Goal: Book appointment/travel/reservation

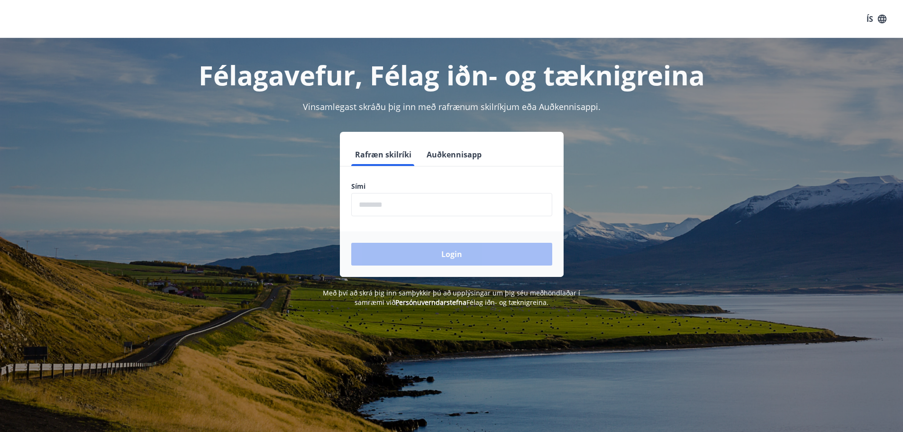
click at [378, 202] on input "phone" at bounding box center [451, 204] width 201 height 23
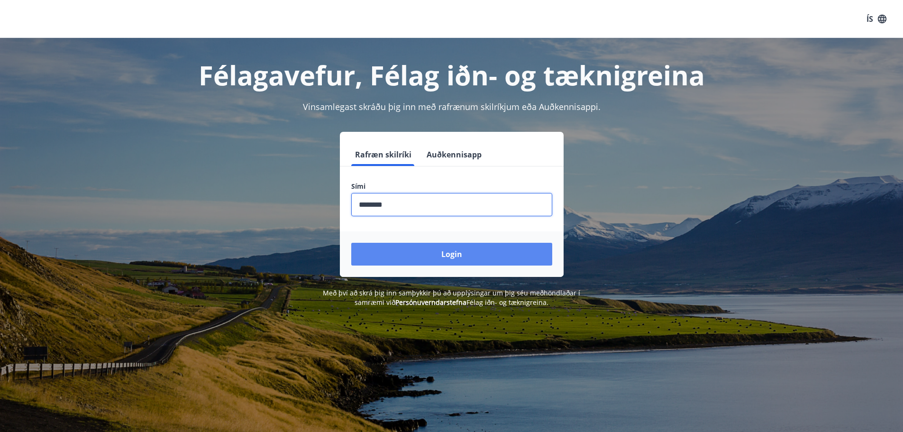
type input "********"
click at [444, 251] on button "Login" at bounding box center [451, 254] width 201 height 23
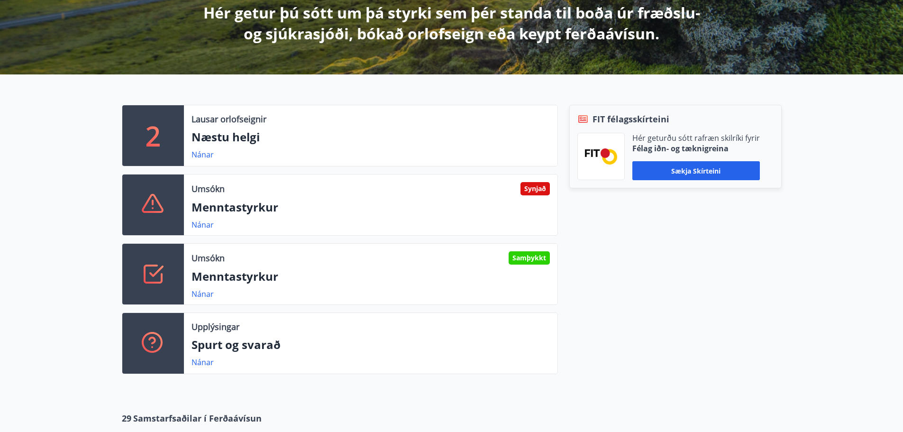
scroll to position [237, 0]
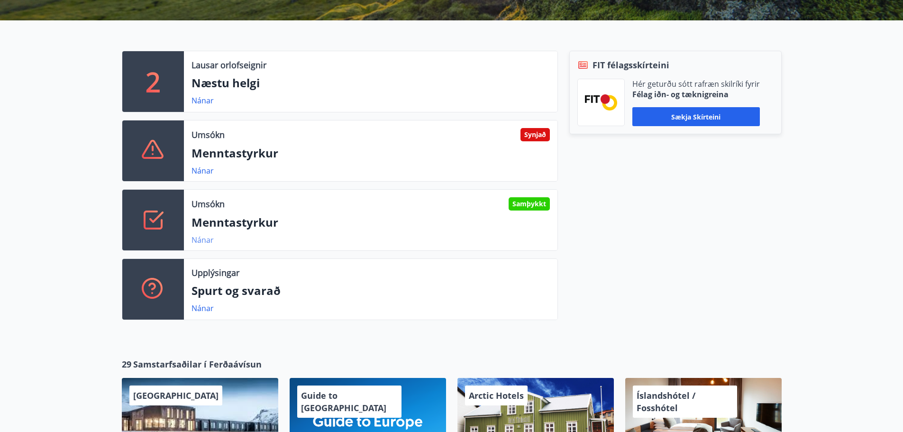
click at [203, 238] on link "Nánar" at bounding box center [202, 240] width 22 height 10
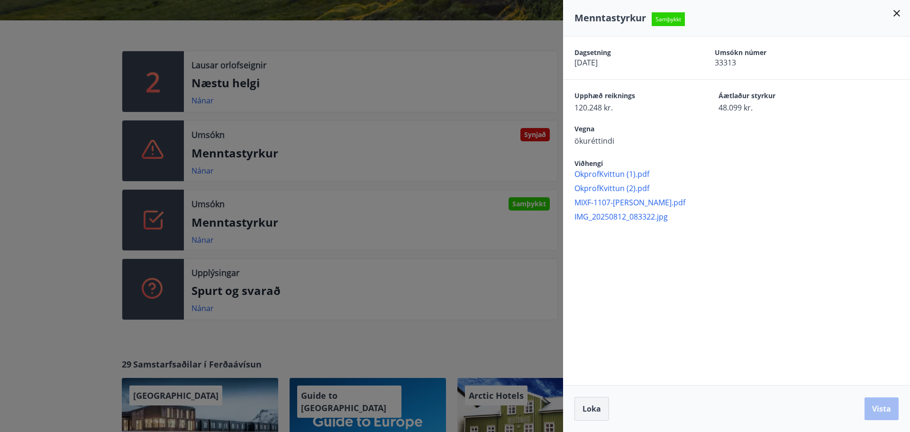
click at [585, 406] on span "Loka" at bounding box center [591, 408] width 18 height 10
click at [585, 406] on div "Arctic Hotels" at bounding box center [535, 421] width 156 height 87
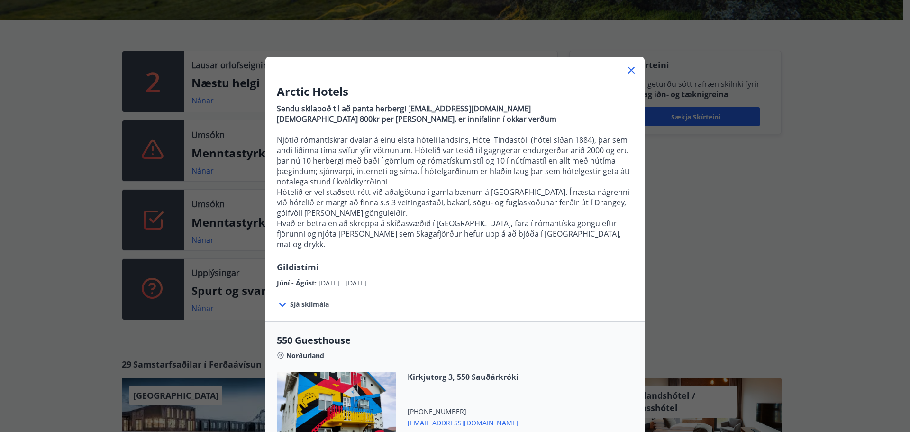
click at [628, 69] on icon at bounding box center [630, 69] width 11 height 11
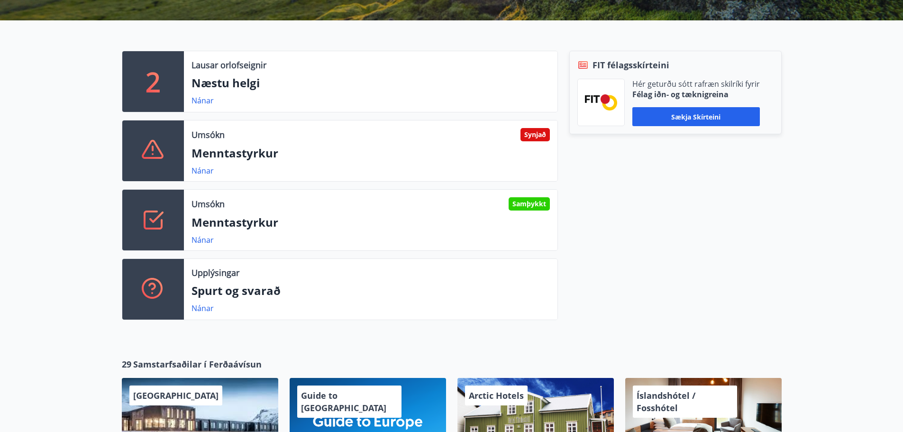
click at [453, 138] on div "Umsókn Synjað" at bounding box center [370, 134] width 358 height 13
click at [201, 171] on link "Nánar" at bounding box center [202, 170] width 22 height 10
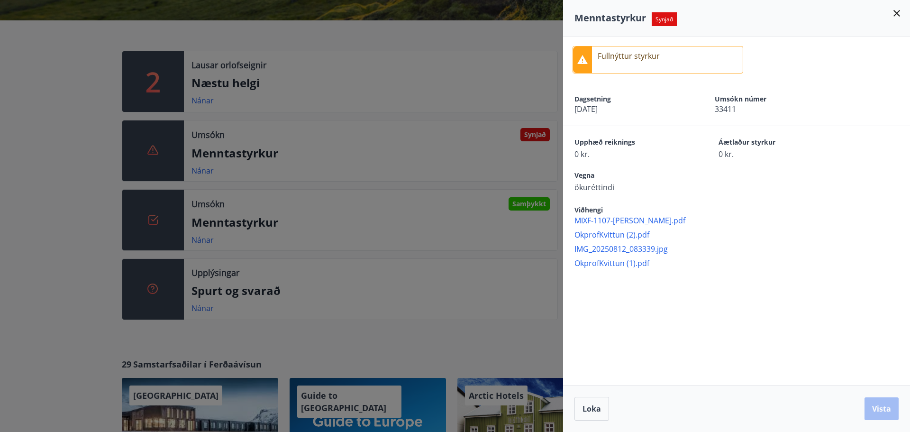
click at [896, 12] on icon at bounding box center [896, 13] width 7 height 7
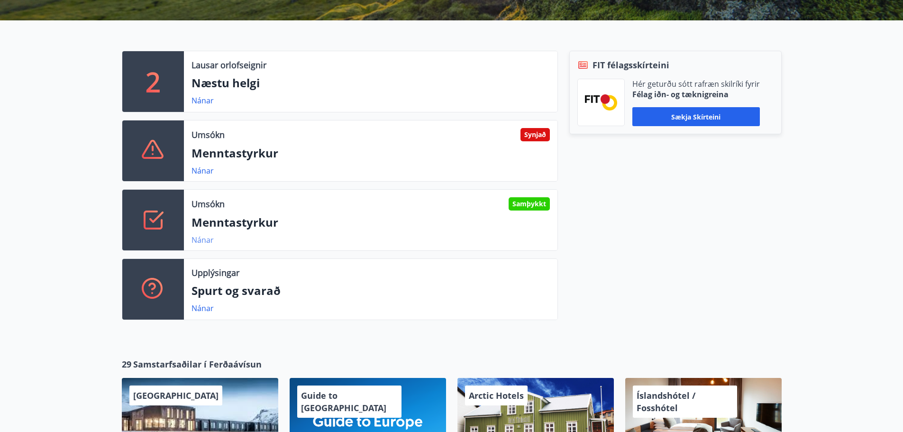
click at [205, 243] on link "Nánar" at bounding box center [202, 240] width 22 height 10
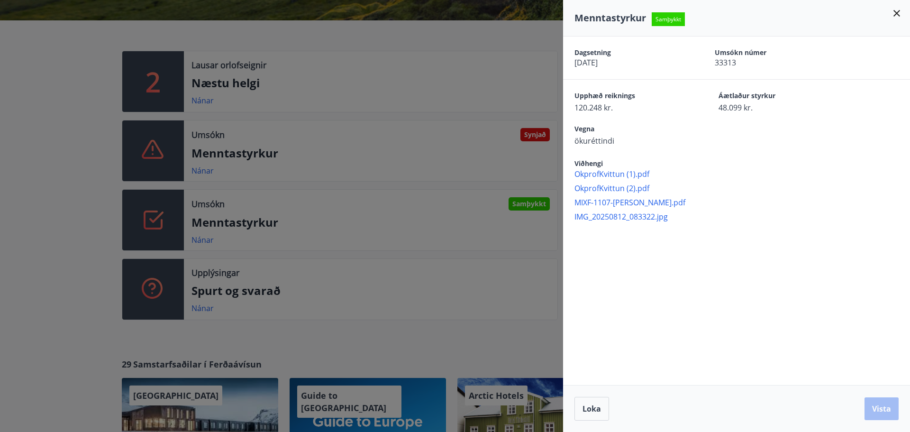
click at [613, 411] on div "Loka Vista" at bounding box center [736, 409] width 324 height 24
click at [592, 411] on span "Loka" at bounding box center [591, 408] width 18 height 10
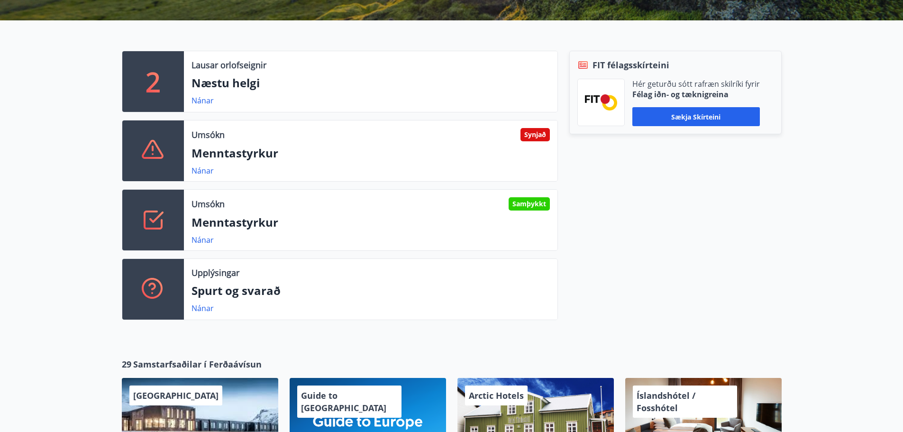
scroll to position [0, 0]
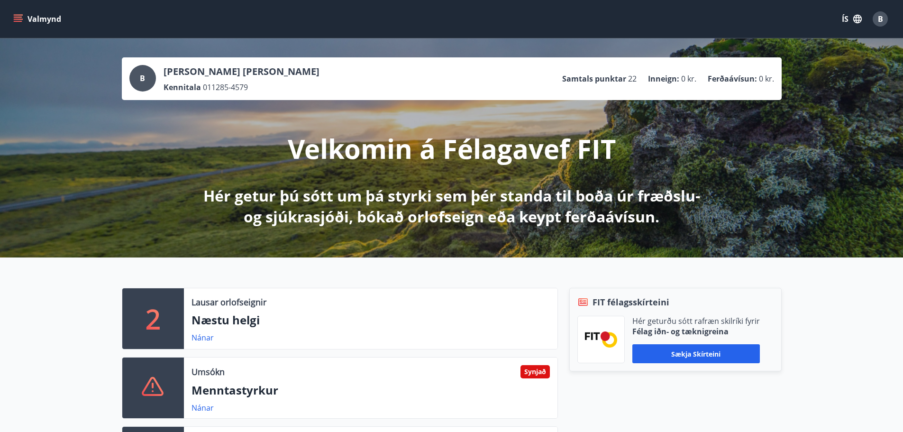
click at [13, 21] on icon "menu" at bounding box center [17, 18] width 9 height 9
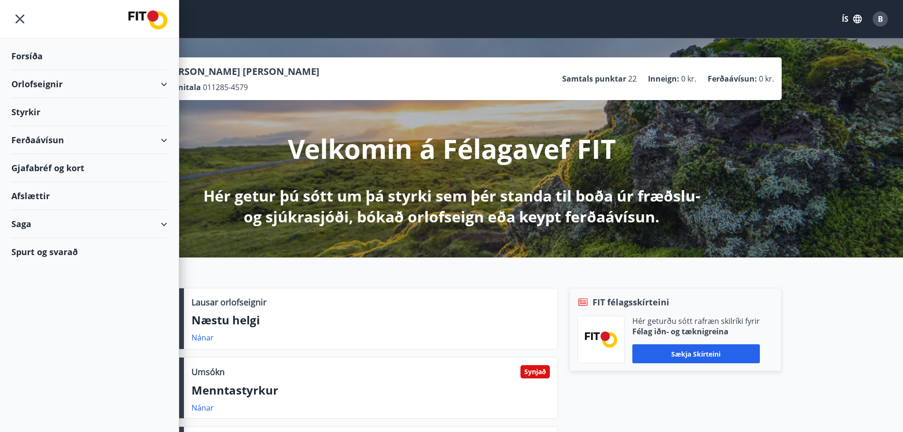
click at [50, 70] on div "Styrkir" at bounding box center [89, 56] width 156 height 28
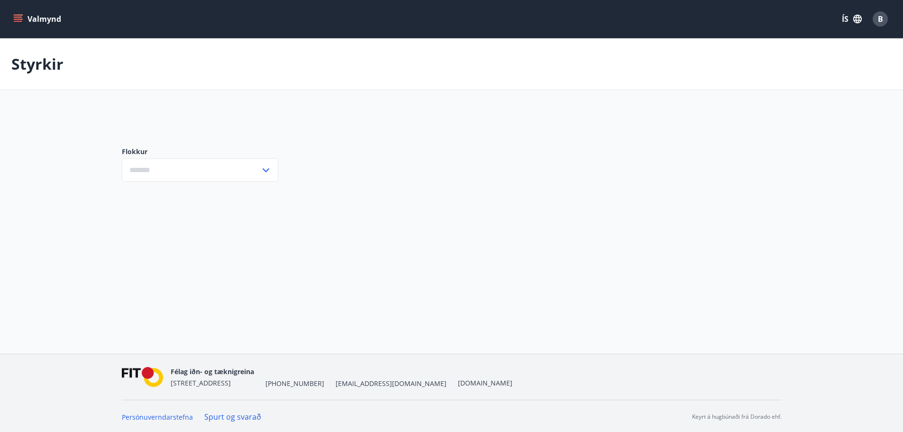
type input "***"
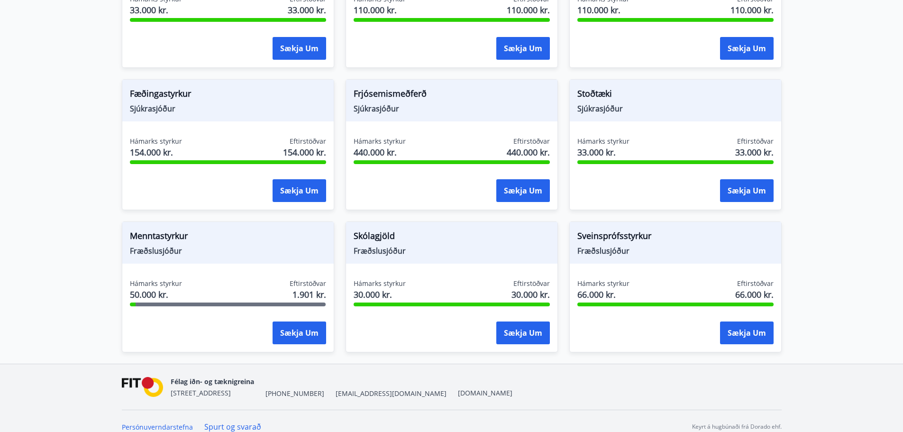
scroll to position [679, 0]
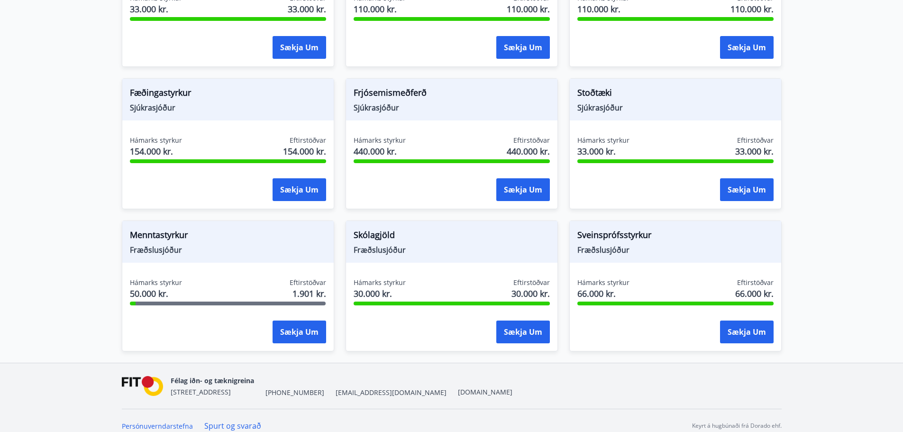
click at [159, 244] on span "Fræðslusjóður" at bounding box center [228, 249] width 196 height 10
click at [147, 278] on span "Hámarks styrkur" at bounding box center [156, 282] width 52 height 9
click at [529, 326] on button "Sækja um" at bounding box center [523, 331] width 54 height 23
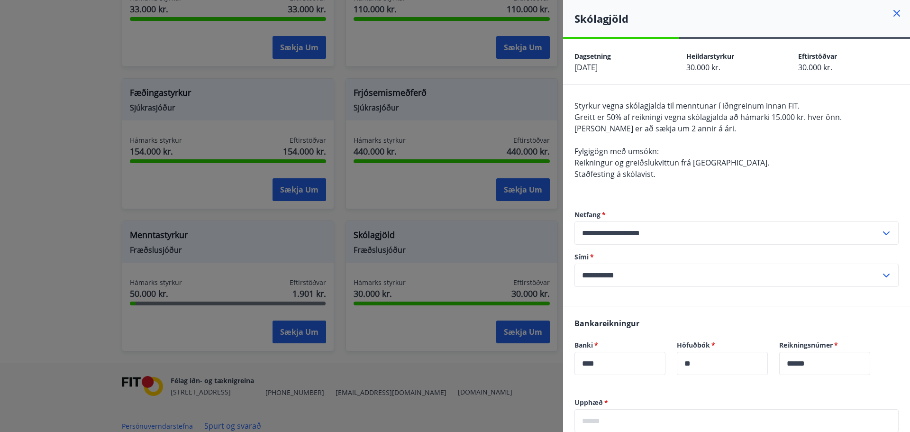
click at [891, 14] on icon at bounding box center [896, 13] width 11 height 11
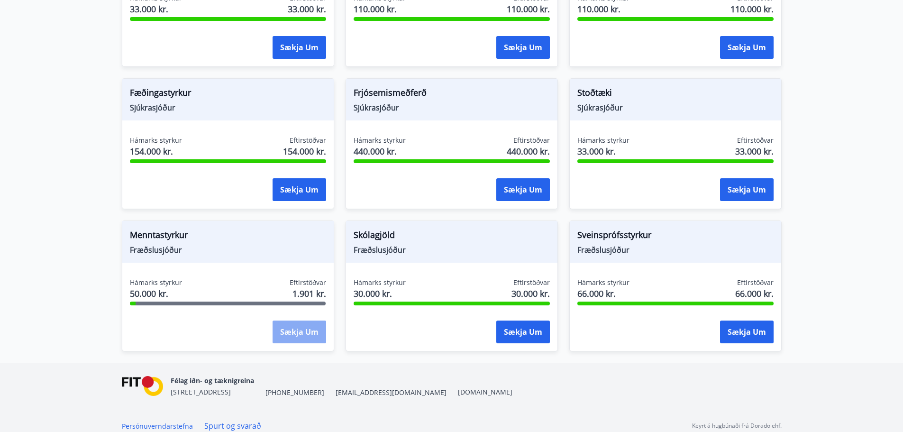
click at [303, 326] on button "Sækja um" at bounding box center [299, 331] width 54 height 23
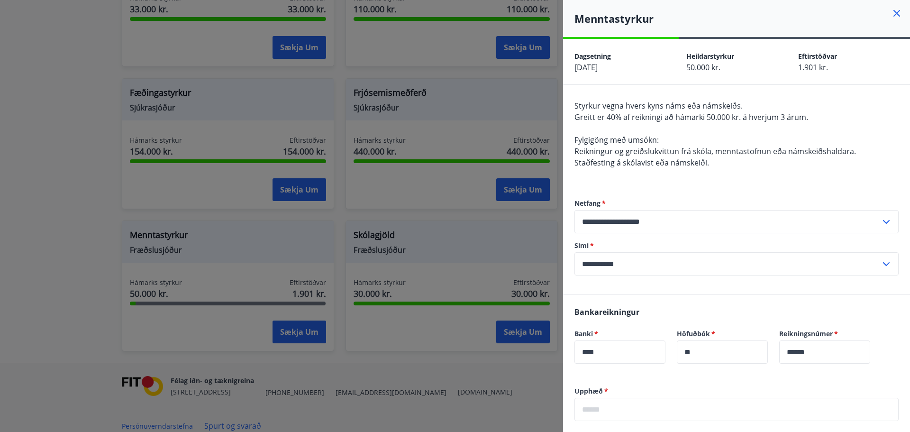
click at [891, 11] on icon at bounding box center [896, 13] width 11 height 11
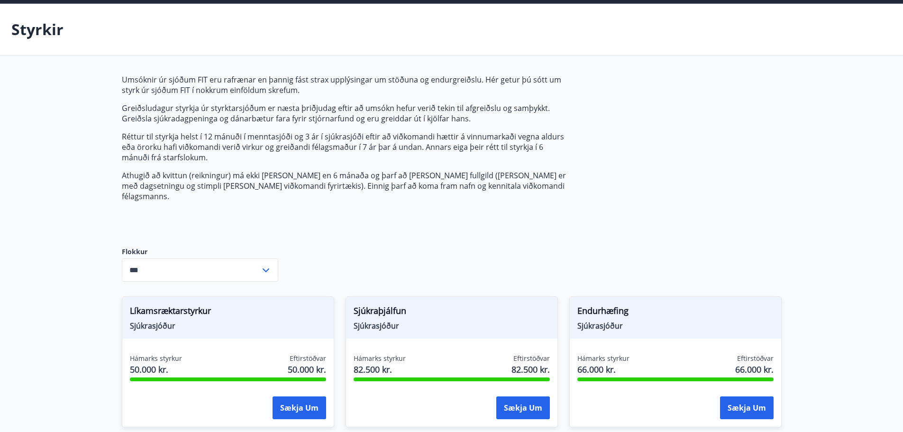
scroll to position [0, 0]
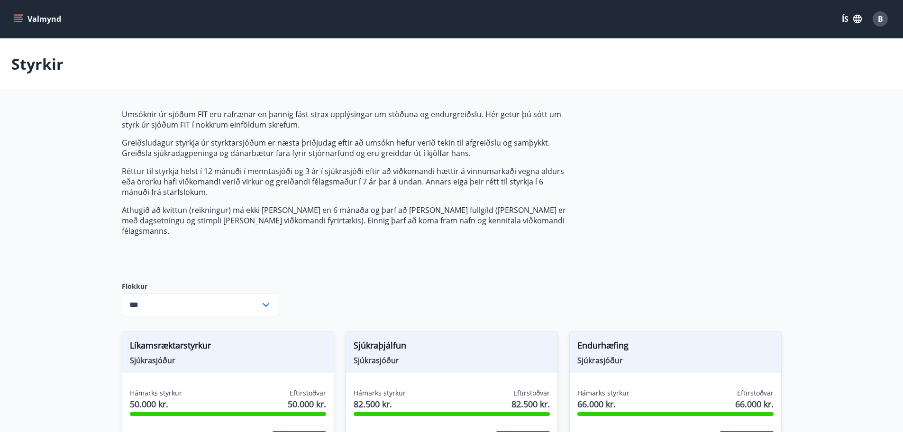
click at [17, 20] on icon "menu" at bounding box center [17, 18] width 9 height 9
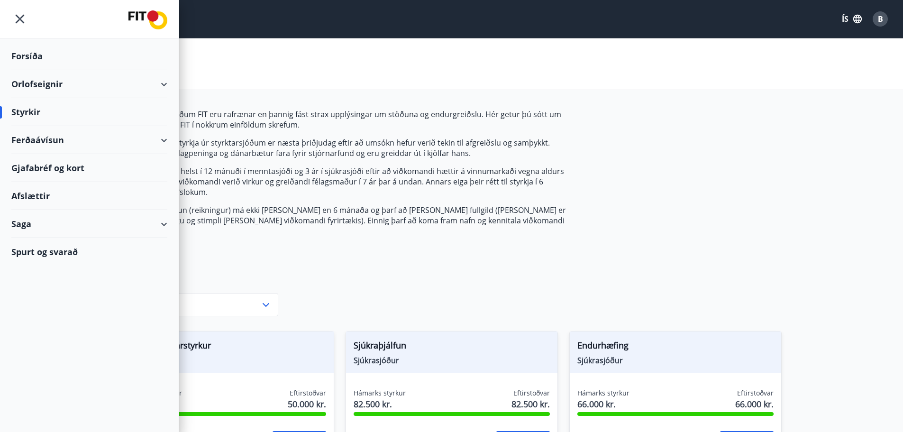
click at [29, 120] on div "Styrkir" at bounding box center [89, 112] width 156 height 28
click at [45, 113] on div "Styrkir" at bounding box center [89, 112] width 156 height 28
click at [22, 115] on div "Styrkir" at bounding box center [89, 112] width 156 height 28
click at [21, 14] on icon "menu" at bounding box center [19, 18] width 17 height 17
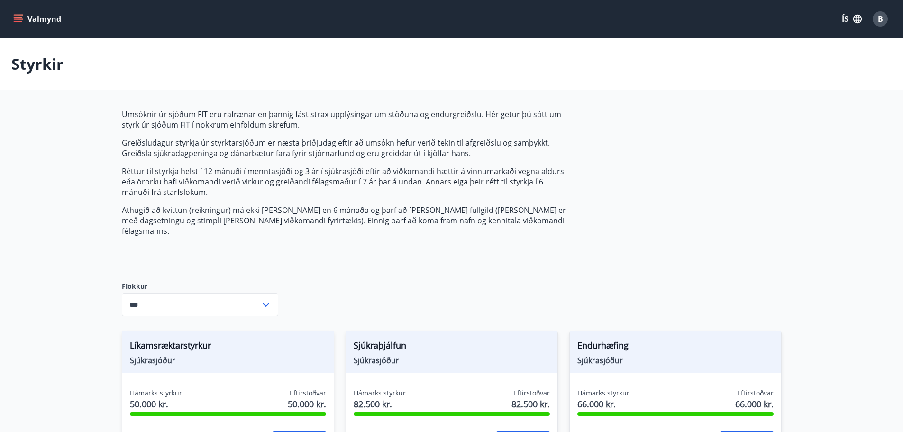
click at [16, 17] on icon "menu" at bounding box center [18, 17] width 9 height 1
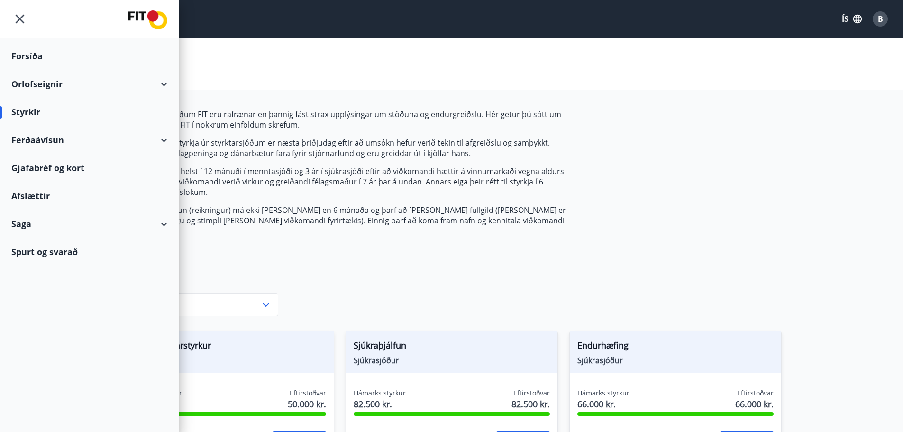
click at [18, 116] on div "Styrkir" at bounding box center [89, 112] width 156 height 28
click at [34, 54] on div "Forsíða" at bounding box center [89, 56] width 156 height 28
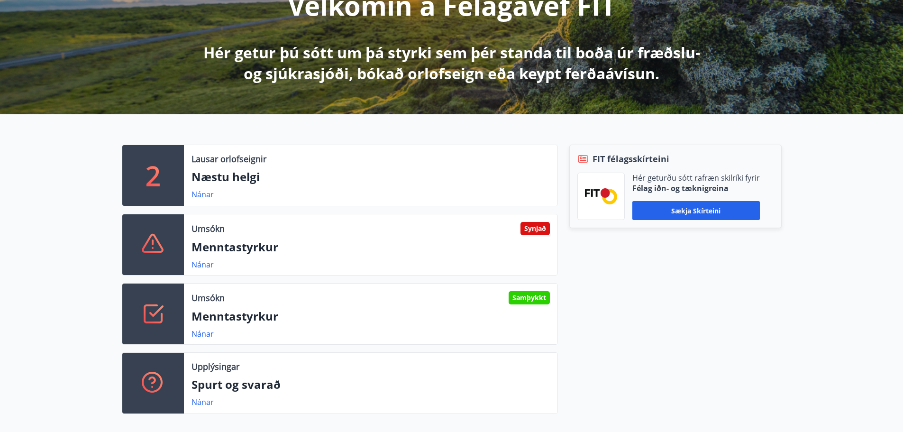
scroll to position [284, 0]
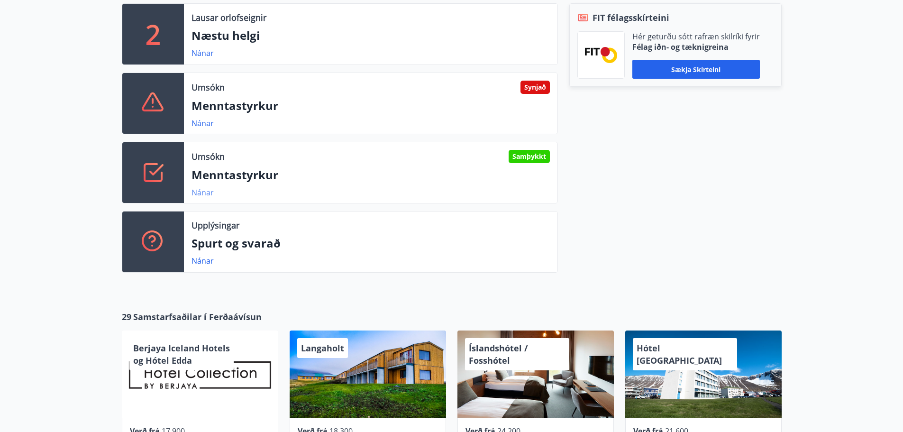
click at [199, 192] on link "Nánar" at bounding box center [202, 192] width 22 height 10
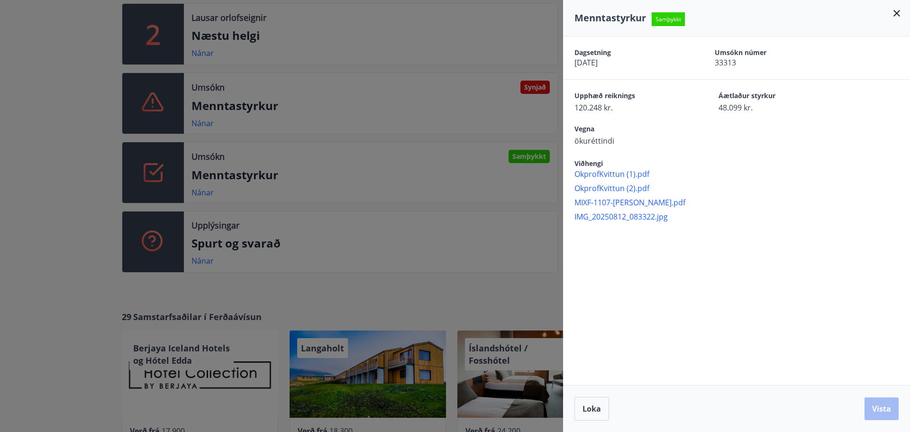
click at [629, 172] on span "OkprofKvittun (1).pdf" at bounding box center [741, 174] width 335 height 10
click at [620, 202] on span "MIXF-1107-[PERSON_NAME].pdf" at bounding box center [741, 202] width 335 height 10
click at [612, 173] on span "OkprofKvittun (1).pdf" at bounding box center [741, 174] width 335 height 10
click at [632, 218] on span "IMG_20250812_083322.jpg" at bounding box center [741, 216] width 335 height 10
click at [550, 38] on div at bounding box center [455, 216] width 910 height 432
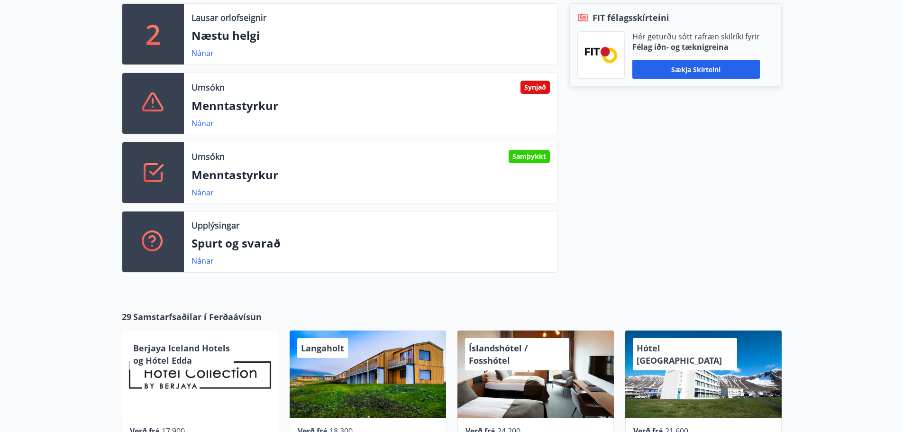
scroll to position [0, 0]
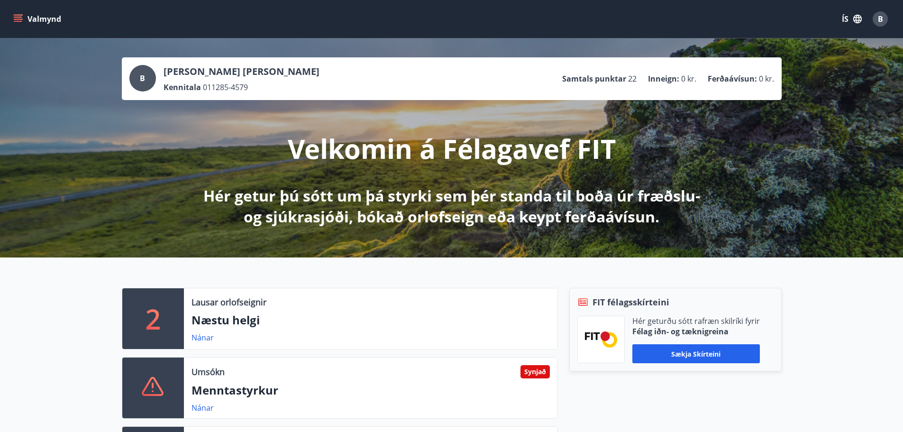
click at [20, 15] on icon "menu" at bounding box center [19, 15] width 10 height 1
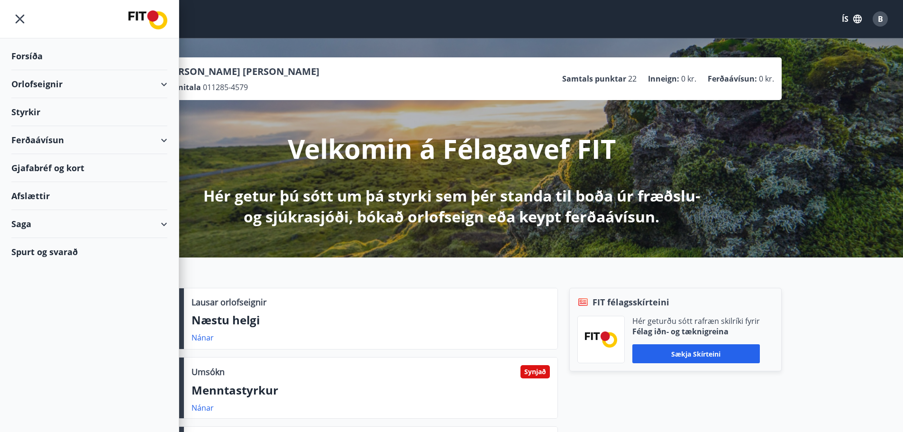
click at [30, 70] on div "Styrkir" at bounding box center [89, 56] width 156 height 28
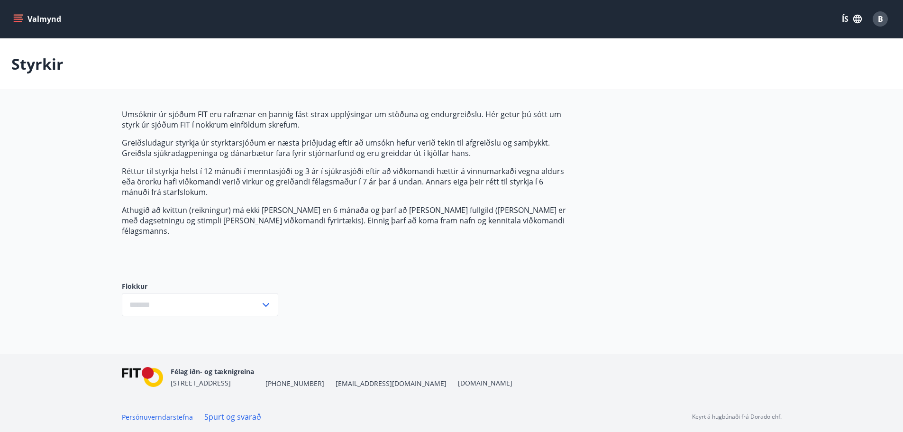
type input "***"
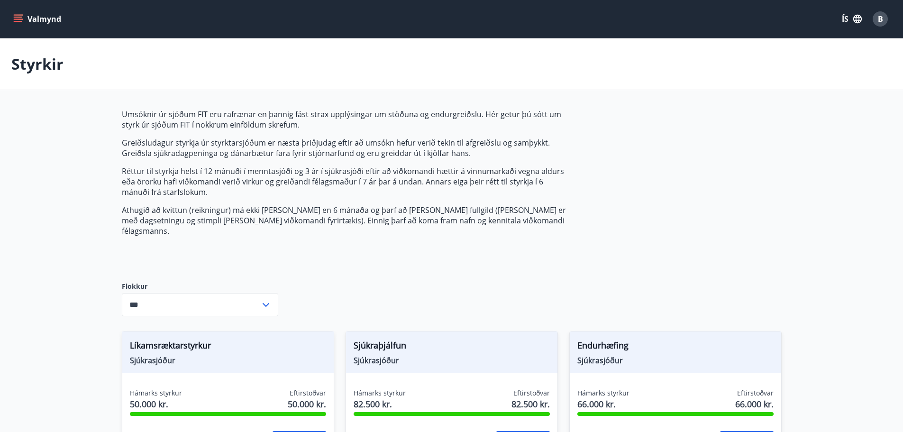
click at [19, 21] on icon "menu" at bounding box center [18, 21] width 9 height 1
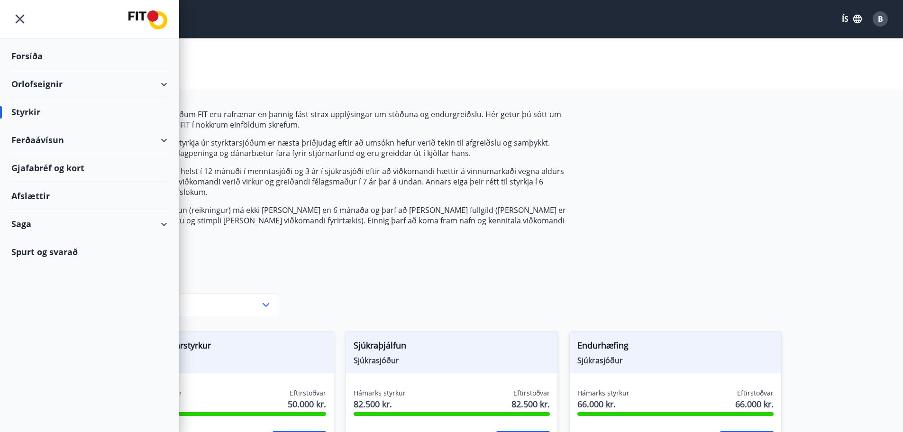
click at [50, 82] on div "Orlofseignir" at bounding box center [89, 84] width 156 height 28
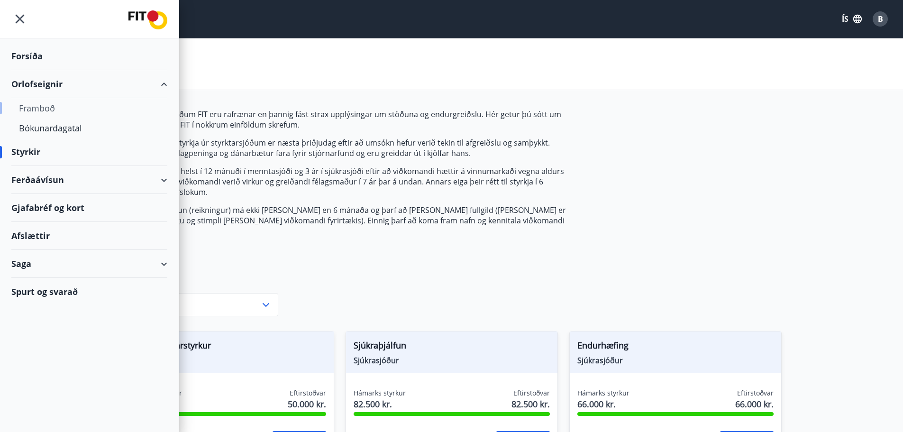
click at [42, 110] on div "Framboð" at bounding box center [89, 108] width 141 height 20
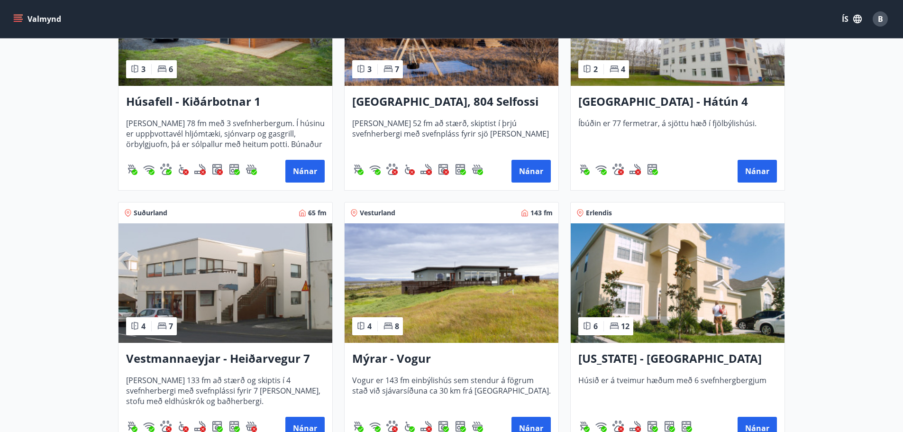
scroll to position [853, 0]
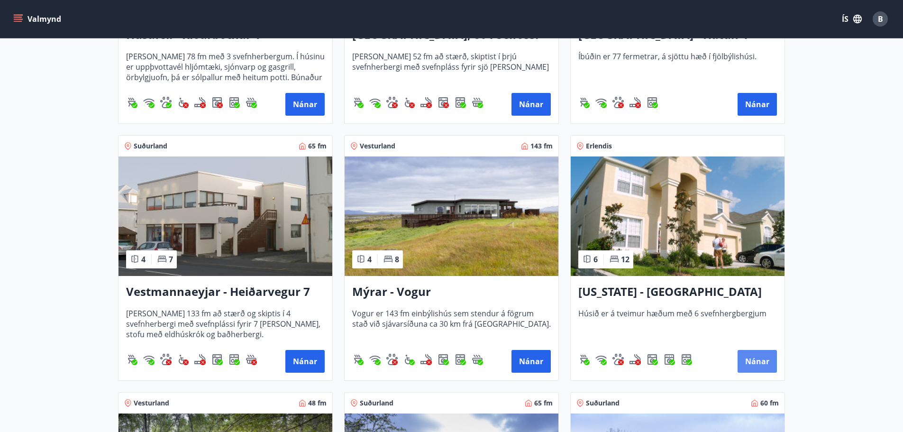
click at [762, 362] on button "Nánar" at bounding box center [756, 361] width 39 height 23
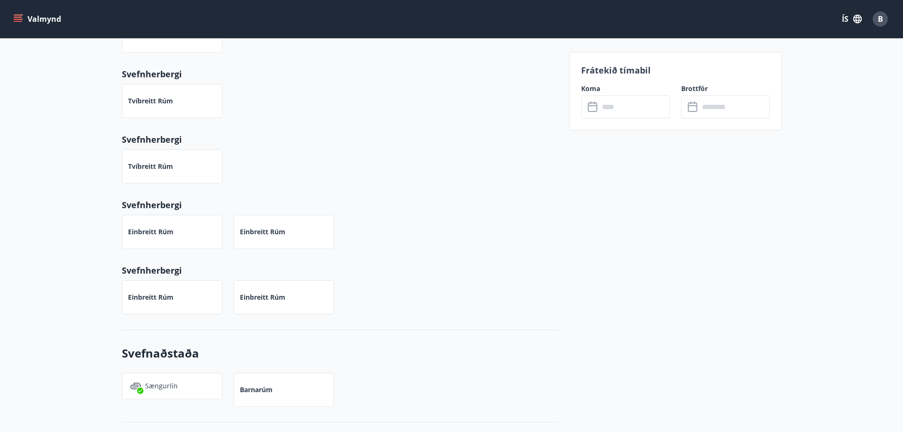
scroll to position [332, 0]
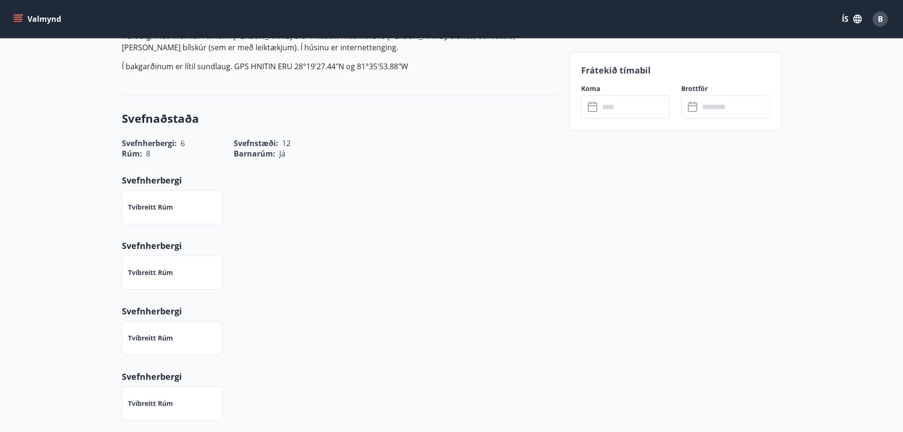
click at [19, 20] on icon "menu" at bounding box center [17, 18] width 9 height 9
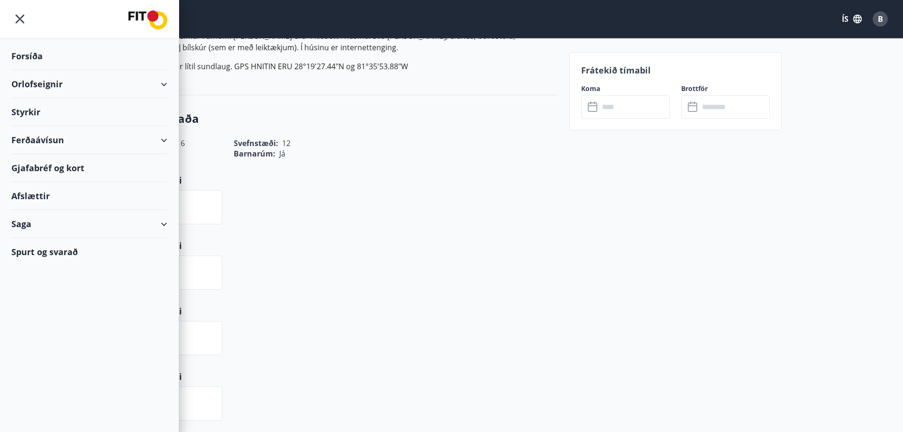
click at [129, 90] on div "Orlofseignir" at bounding box center [89, 84] width 156 height 28
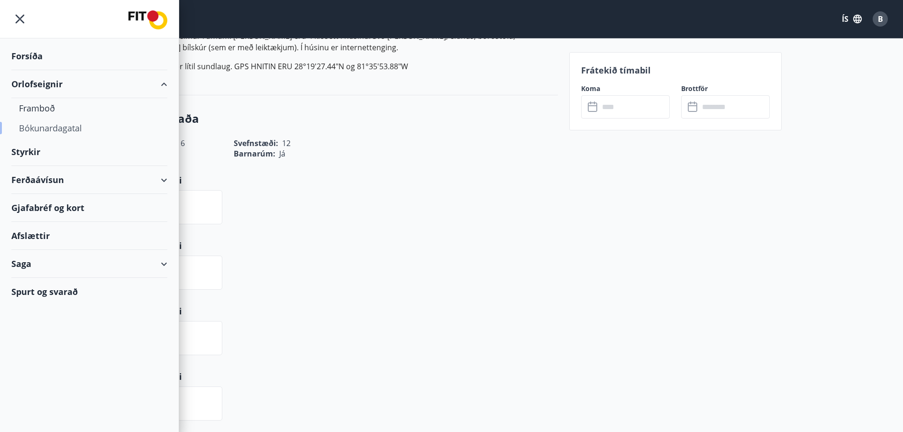
click at [66, 130] on div "Bókunardagatal" at bounding box center [89, 128] width 141 height 20
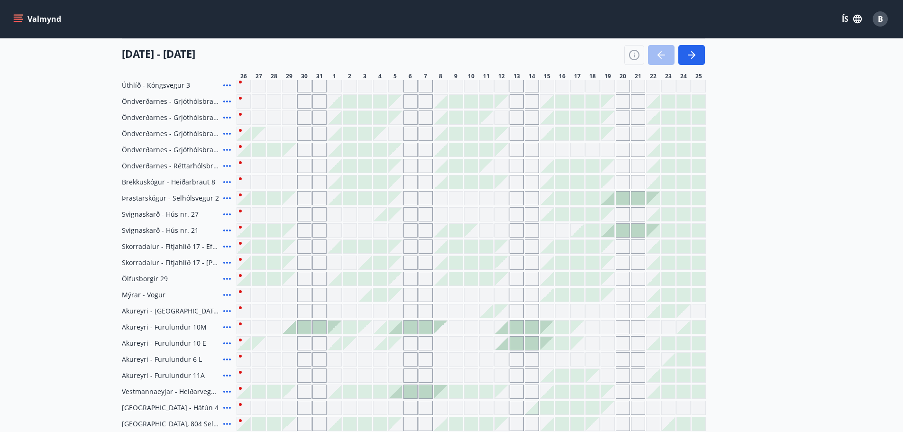
scroll to position [190, 0]
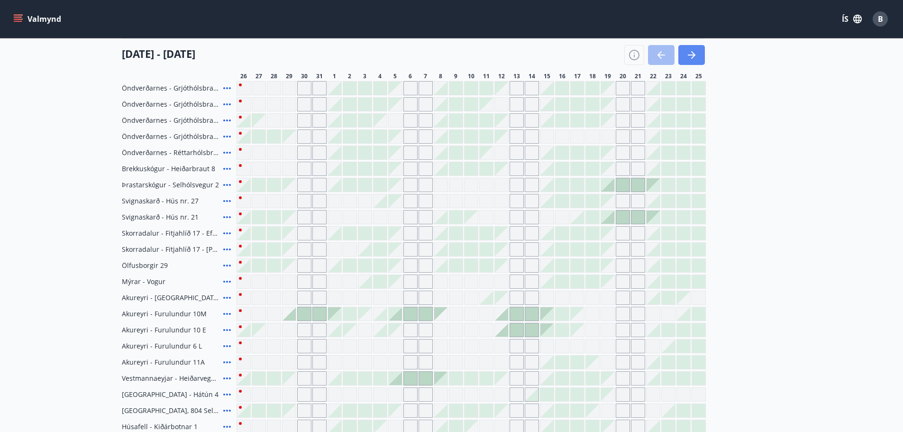
click at [686, 59] on icon "button" at bounding box center [691, 54] width 11 height 11
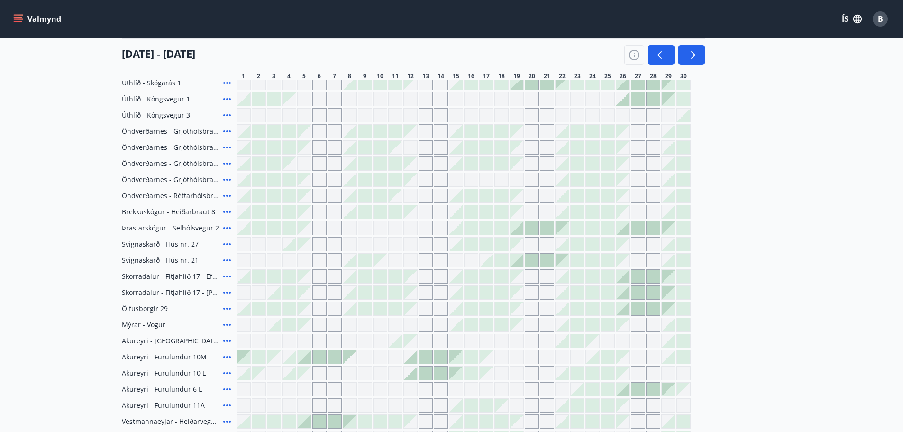
scroll to position [142, 0]
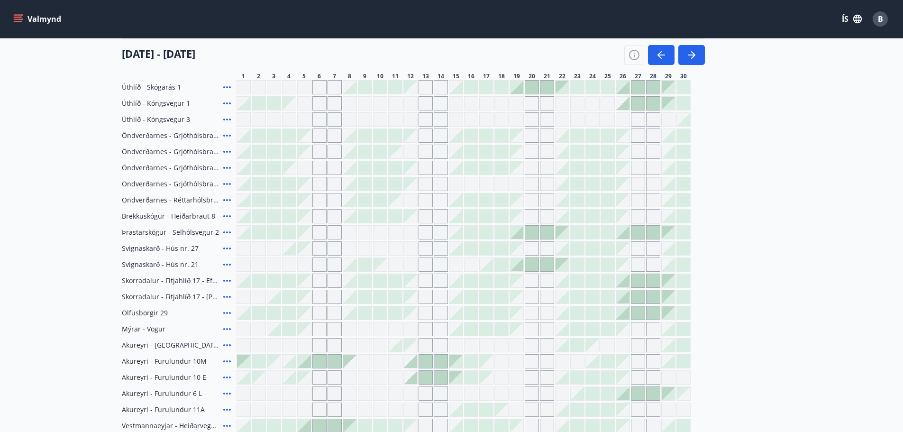
click at [522, 234] on div at bounding box center [516, 232] width 13 height 13
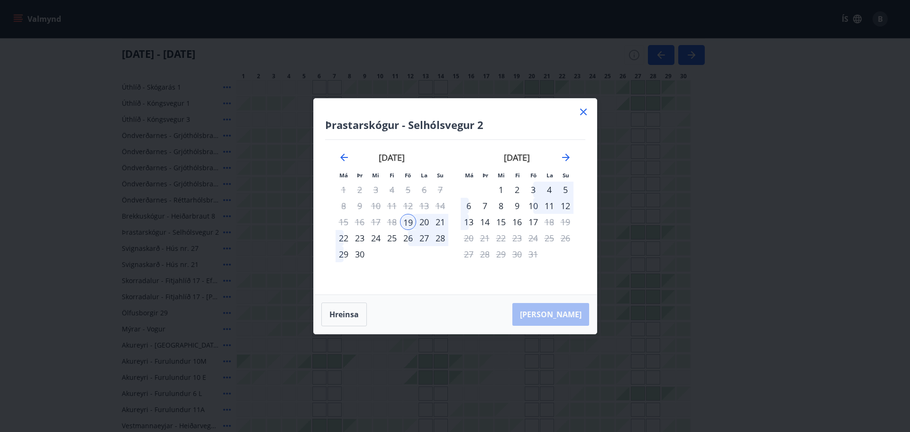
click at [338, 238] on div "22" at bounding box center [343, 238] width 16 height 16
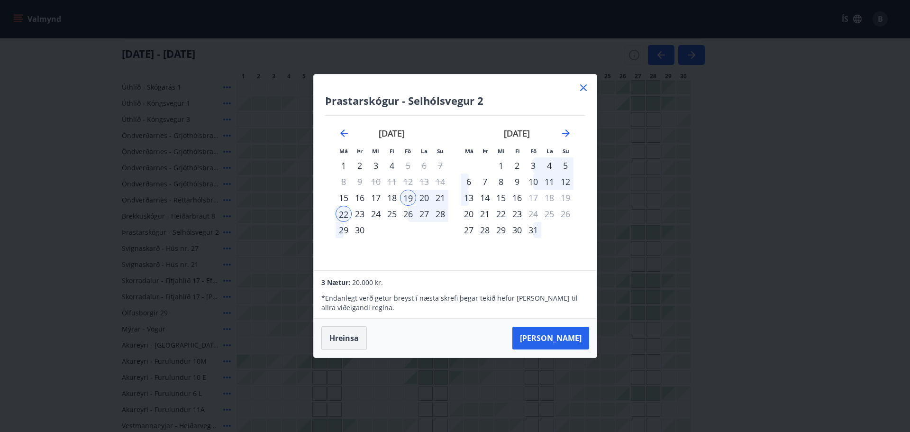
click at [338, 341] on button "Hreinsa" at bounding box center [343, 338] width 45 height 24
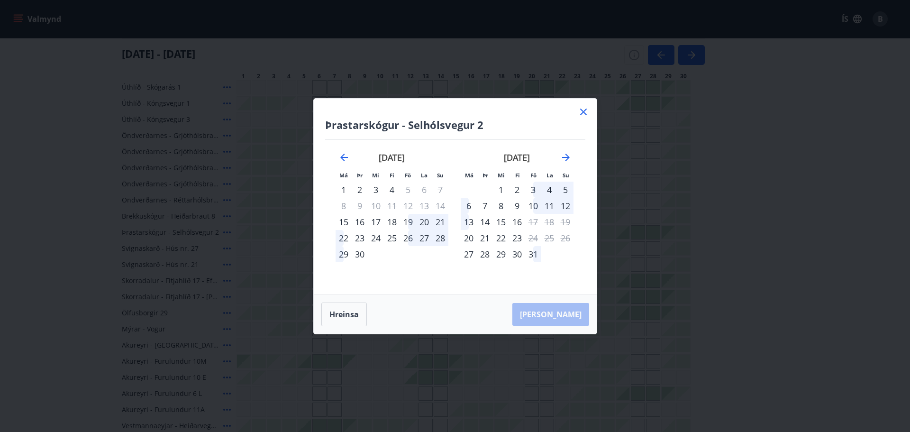
click at [584, 114] on icon at bounding box center [583, 111] width 11 height 11
click at [338, 305] on div "[US_STATE] - Orlando Úthlíð - Skógarás 1 Úthlíð - Kóngsvegur 1 Úthlíð - Kóngsve…" at bounding box center [452, 313] width 660 height 498
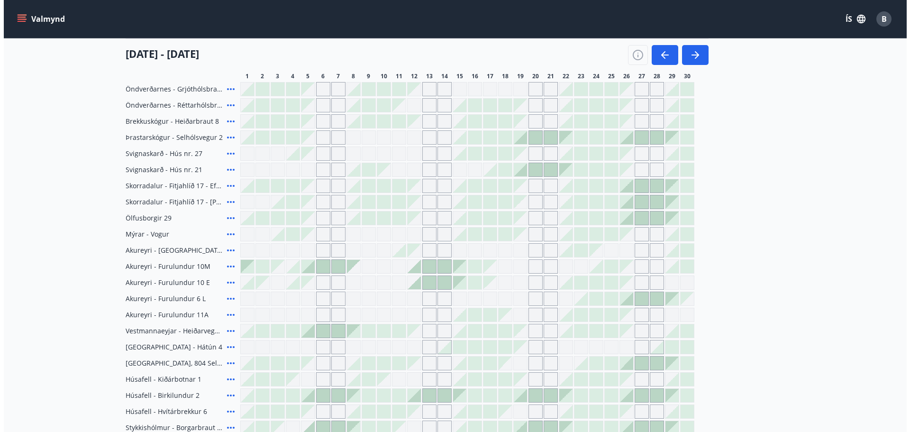
scroll to position [0, 0]
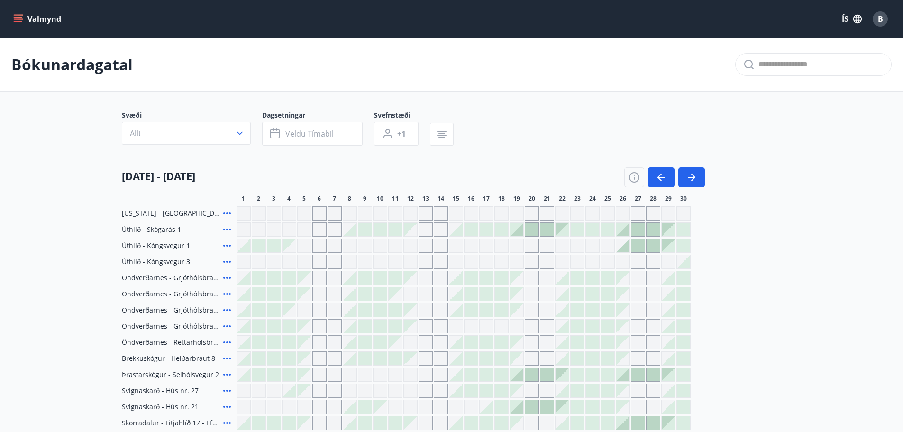
click at [879, 18] on span "B" at bounding box center [879, 19] width 5 height 10
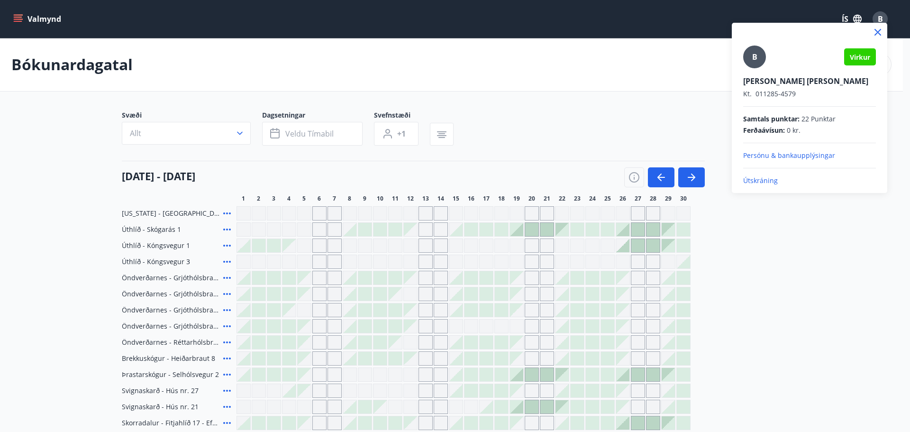
click at [761, 180] on p "Útskráning" at bounding box center [809, 180] width 133 height 9
